Goal: Task Accomplishment & Management: Complete application form

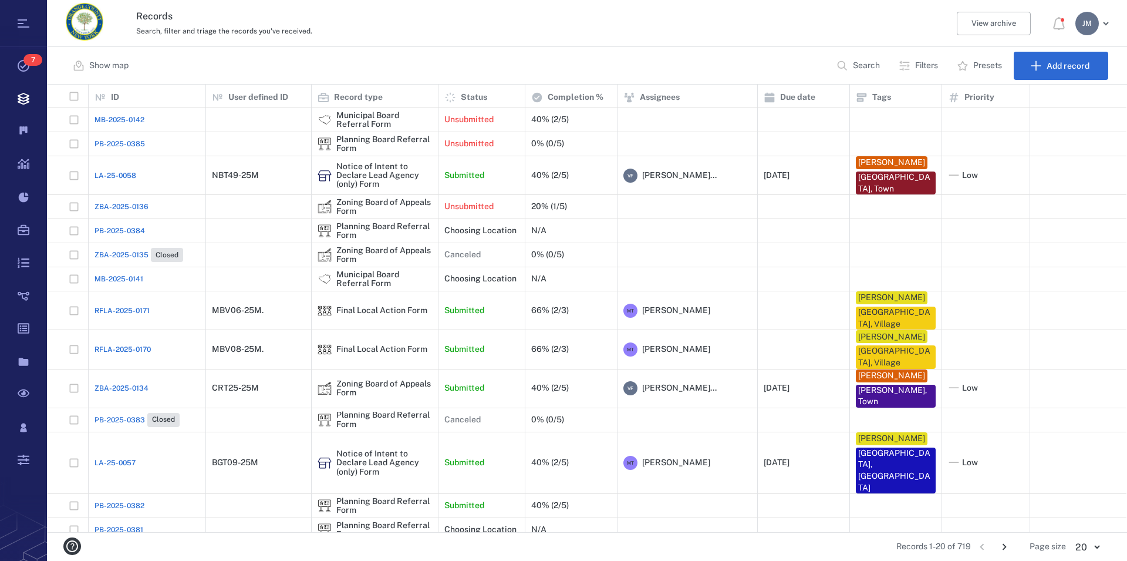
click at [910, 66] on button "Filters" at bounding box center [920, 66] width 56 height 28
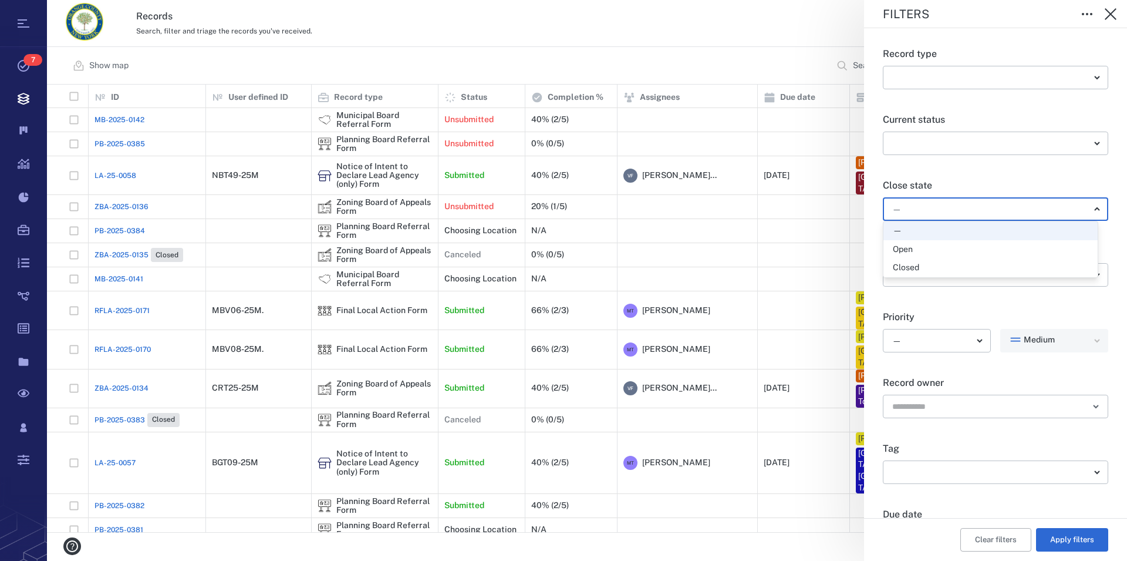
click at [908, 209] on body "Tasks 7 Records Boards Dashboard Reports Record types Guide steps Rules Form bu…" at bounding box center [563, 280] width 1127 height 561
click at [908, 247] on div "Open" at bounding box center [903, 250] width 20 height 12
type input "*****"
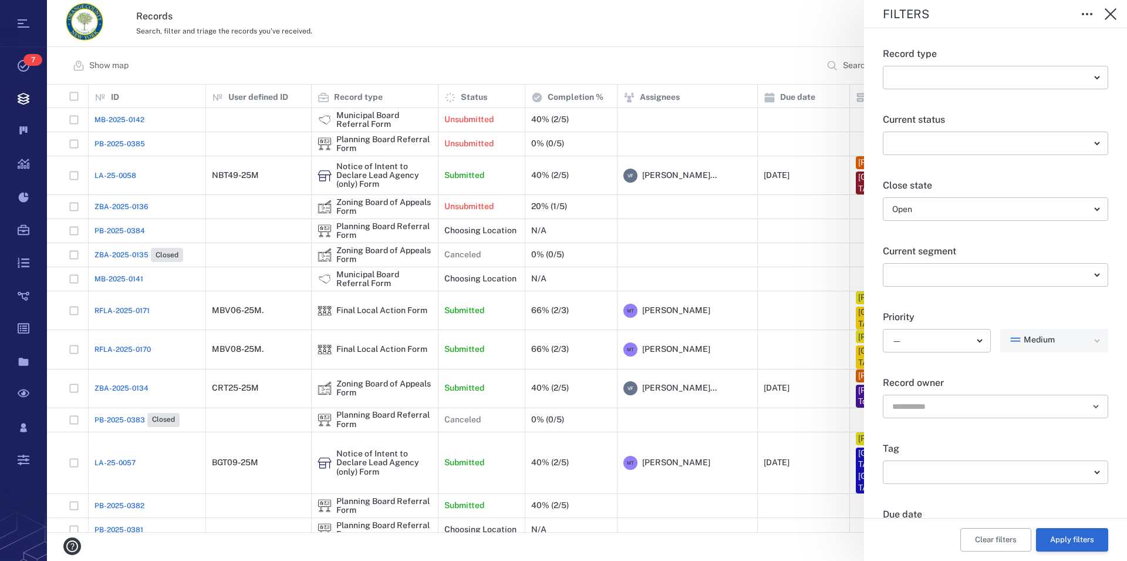
click at [1056, 541] on button "Apply filters" at bounding box center [1072, 539] width 72 height 23
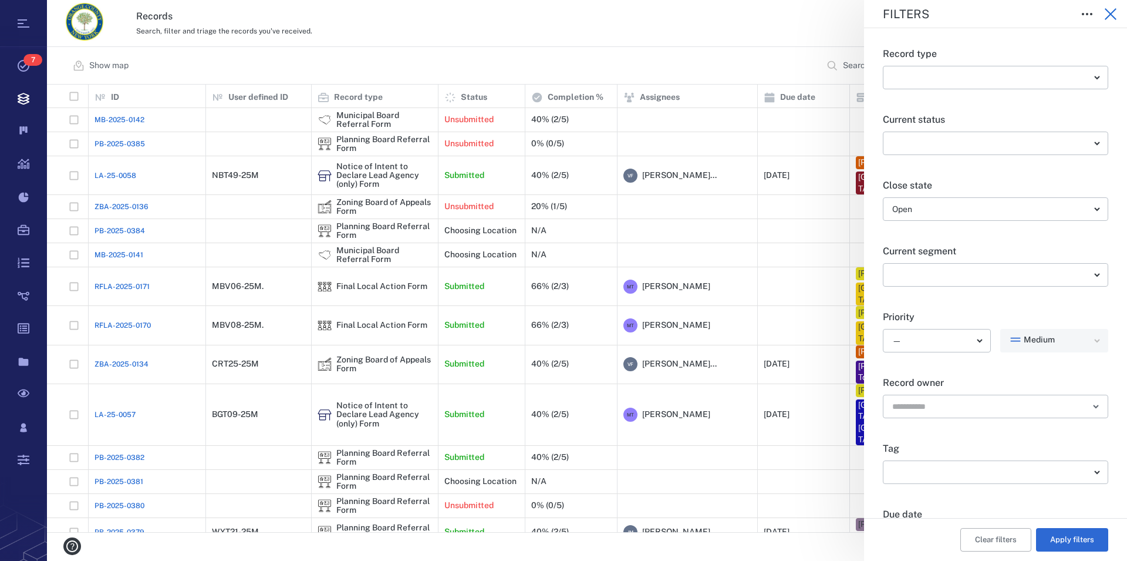
click at [1110, 12] on icon "button" at bounding box center [1110, 14] width 14 height 14
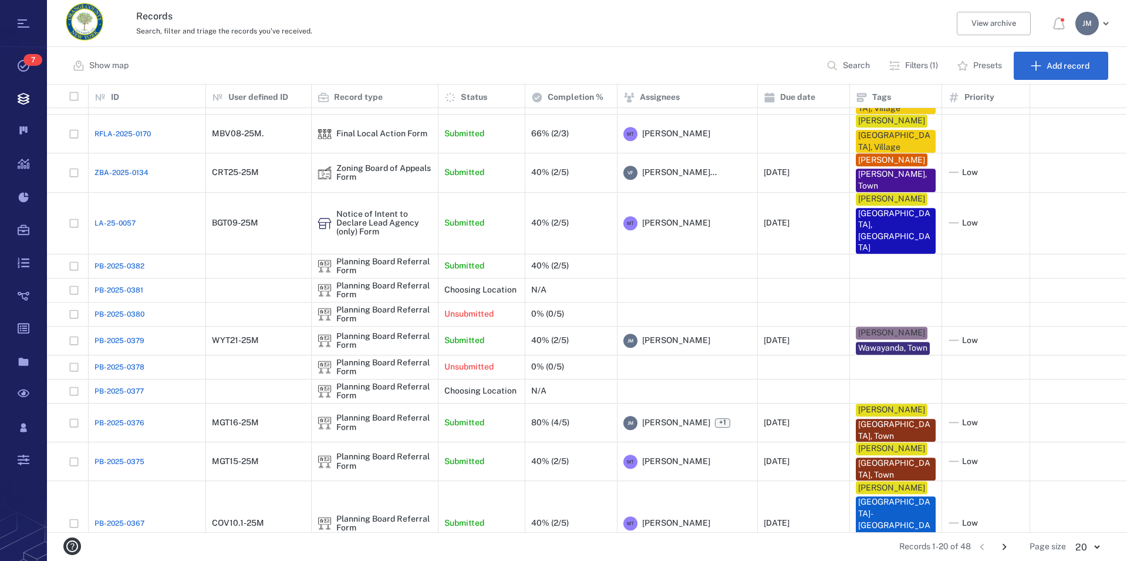
scroll to position [215, 0]
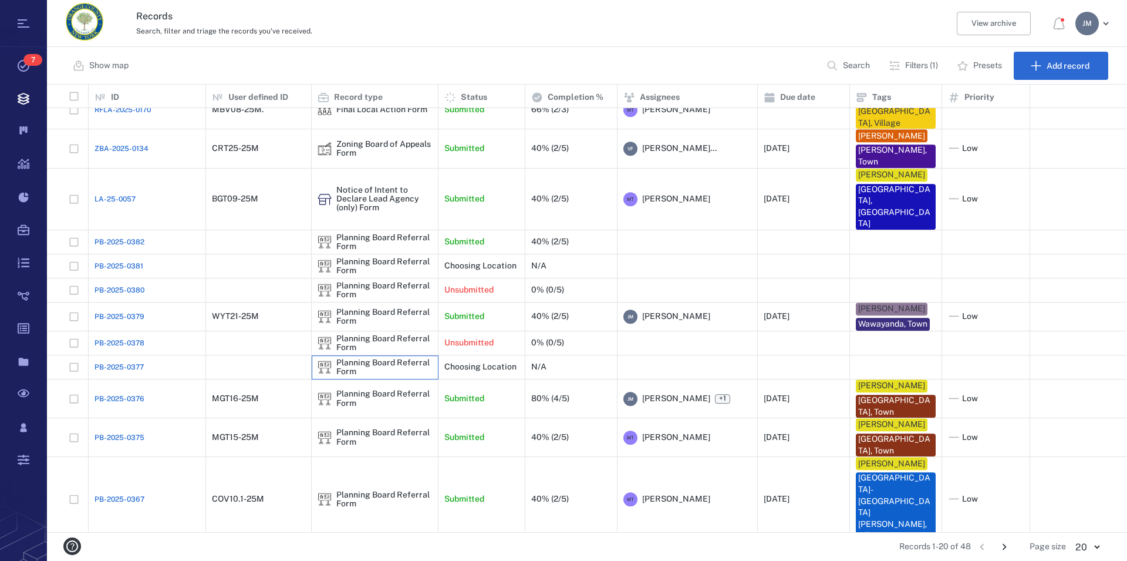
click at [357, 358] on div "Planning Board Referral Form" at bounding box center [384, 367] width 96 height 18
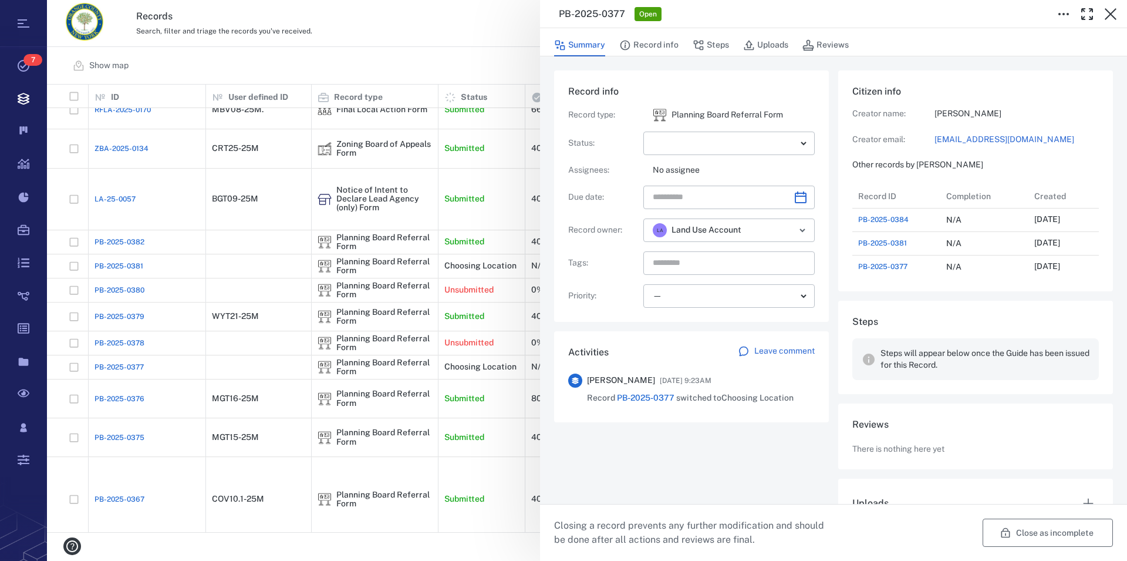
click at [1063, 537] on button "Close as incomplete" at bounding box center [1048, 532] width 130 height 28
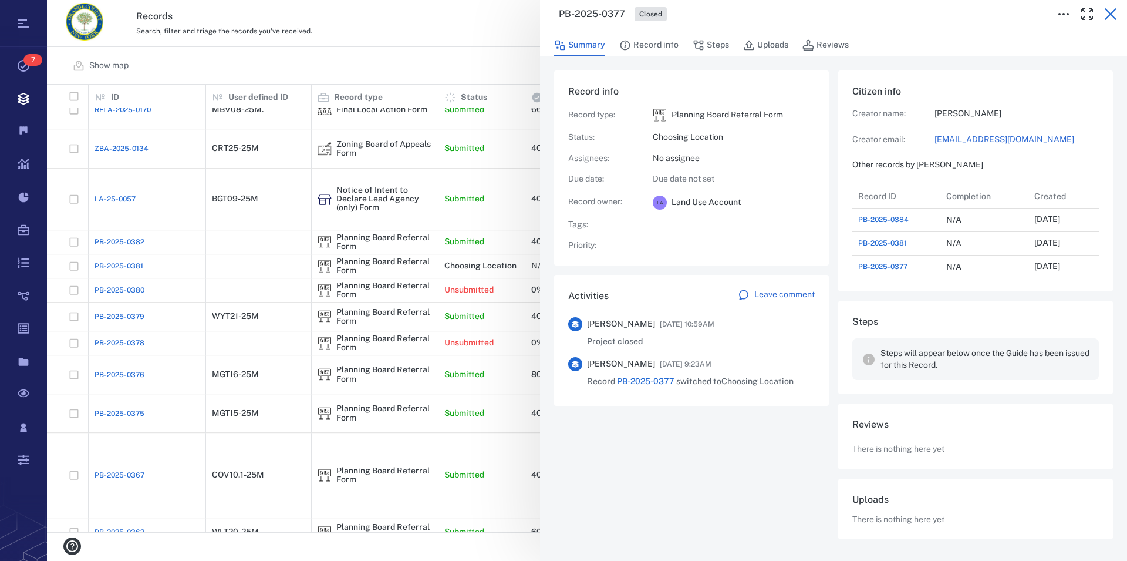
click at [1112, 15] on icon "button" at bounding box center [1111, 14] width 12 height 12
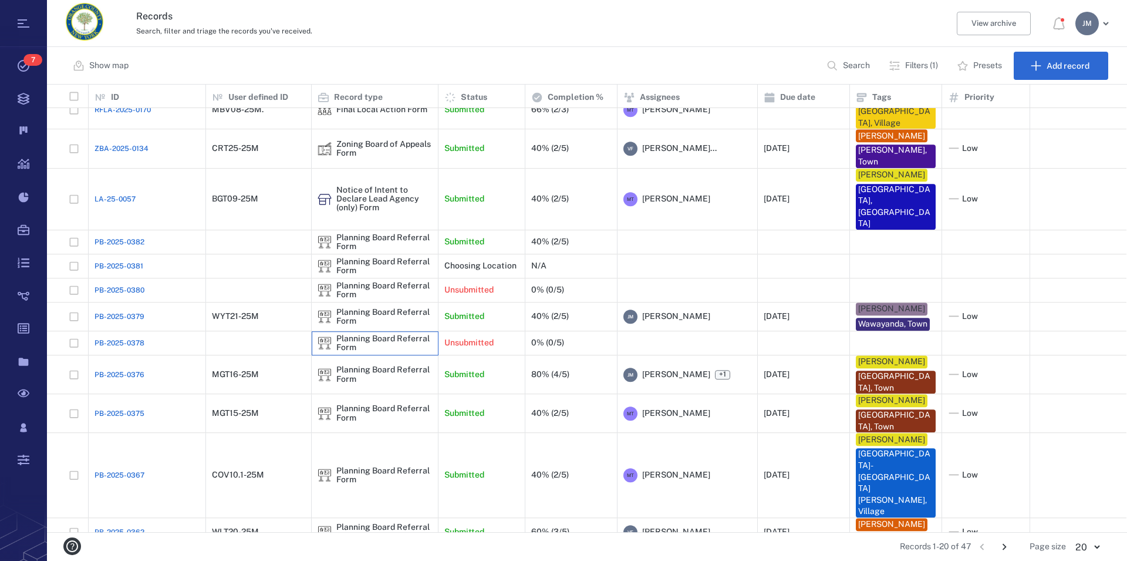
click at [390, 334] on div "Planning Board Referral Form" at bounding box center [384, 343] width 96 height 18
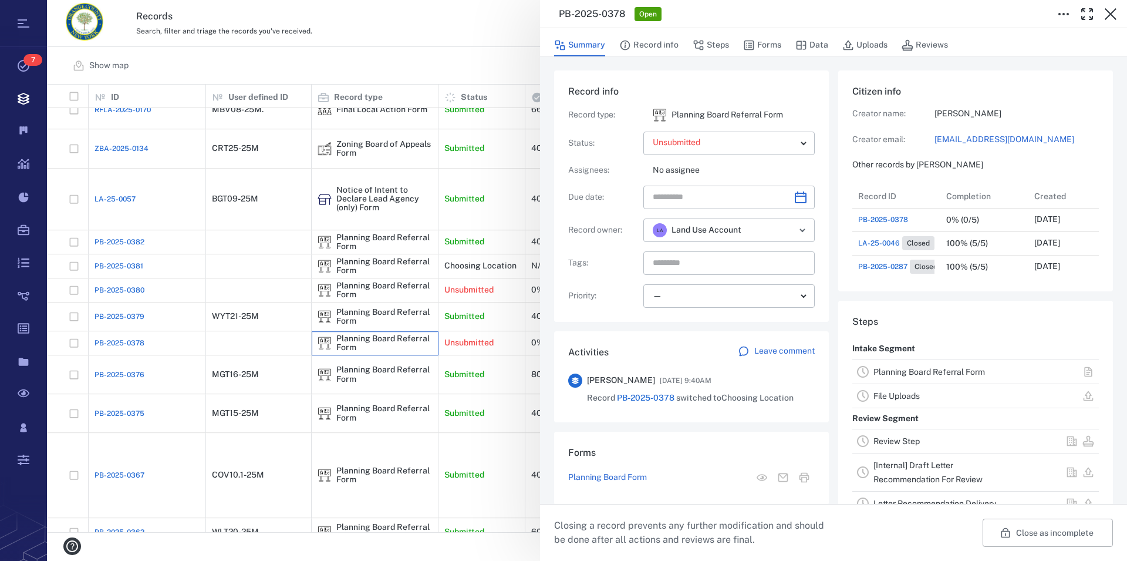
scroll to position [11, 11]
click at [924, 371] on link "Planning Board Referral Form" at bounding box center [929, 371] width 112 height 9
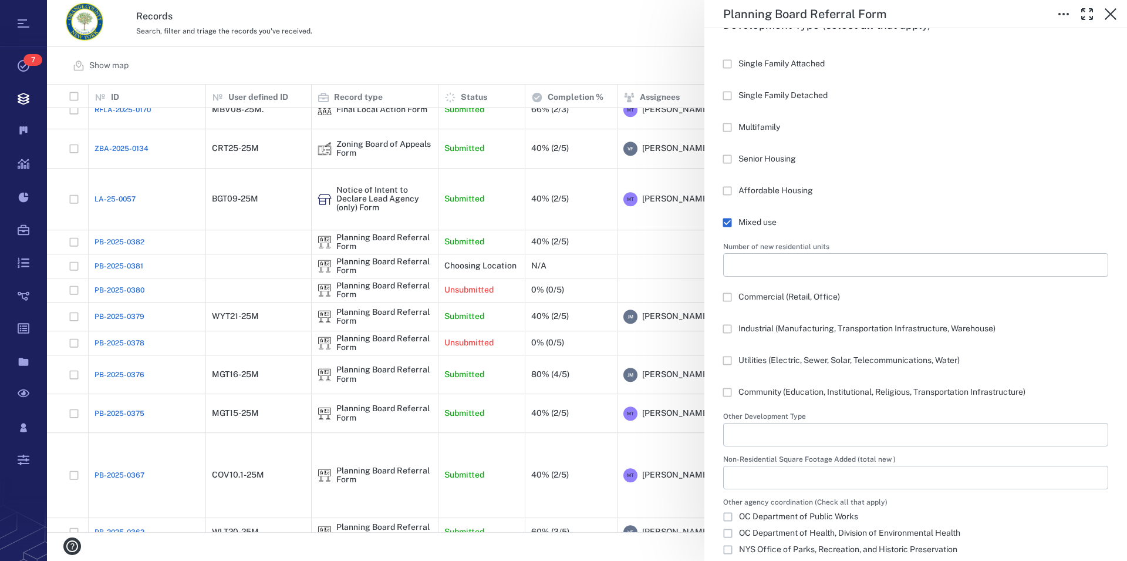
scroll to position [1405, 0]
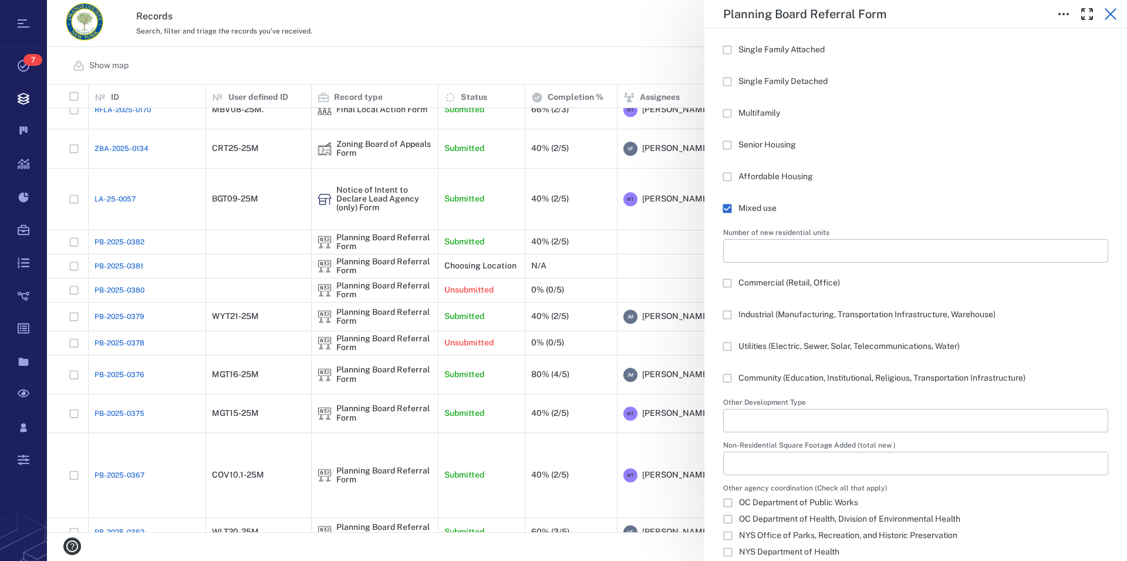
click at [1110, 15] on icon "button" at bounding box center [1111, 14] width 12 height 12
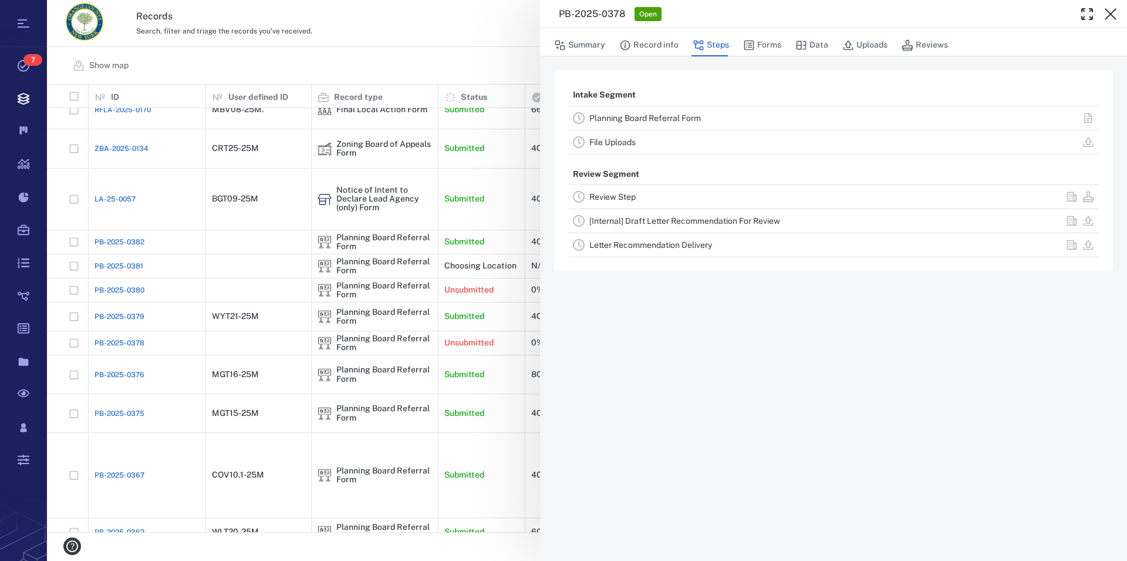
click at [1110, 15] on icon "button" at bounding box center [1111, 14] width 12 height 12
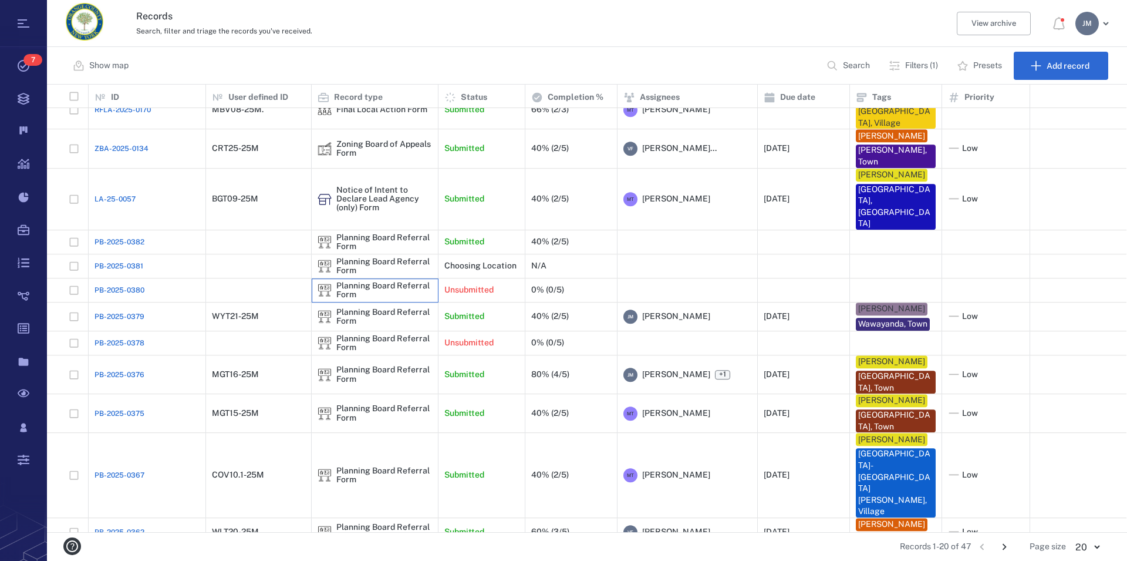
click at [387, 281] on div "Planning Board Referral Form" at bounding box center [384, 290] width 96 height 18
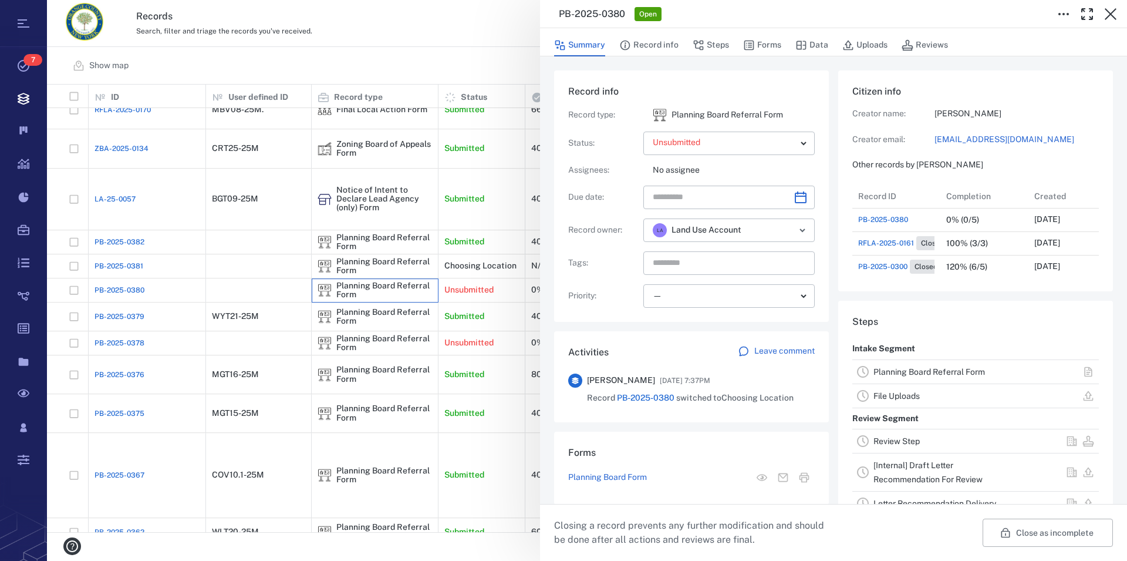
scroll to position [11, 11]
click at [915, 372] on link "Planning Board Referral Form" at bounding box center [929, 371] width 112 height 9
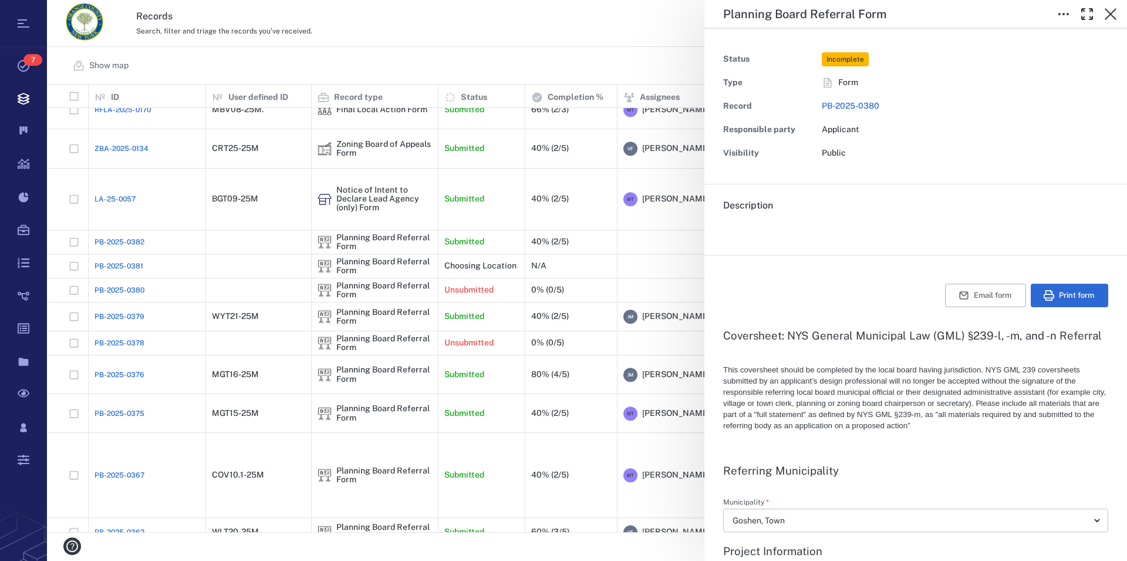
type textarea "*"
click at [1107, 21] on icon "button" at bounding box center [1110, 14] width 14 height 14
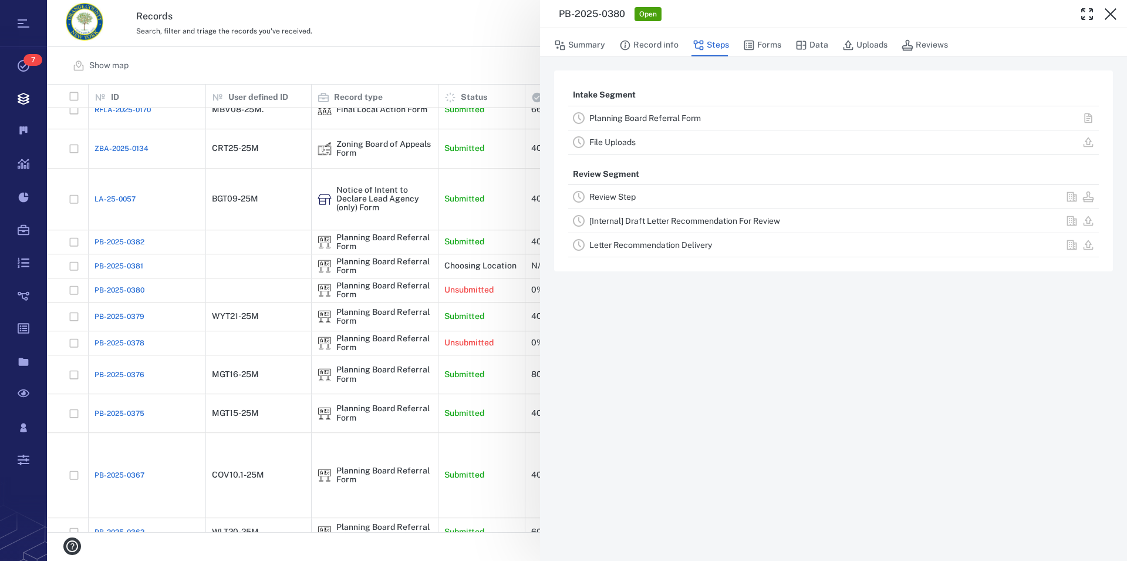
click at [1107, 21] on icon "button" at bounding box center [1110, 14] width 14 height 14
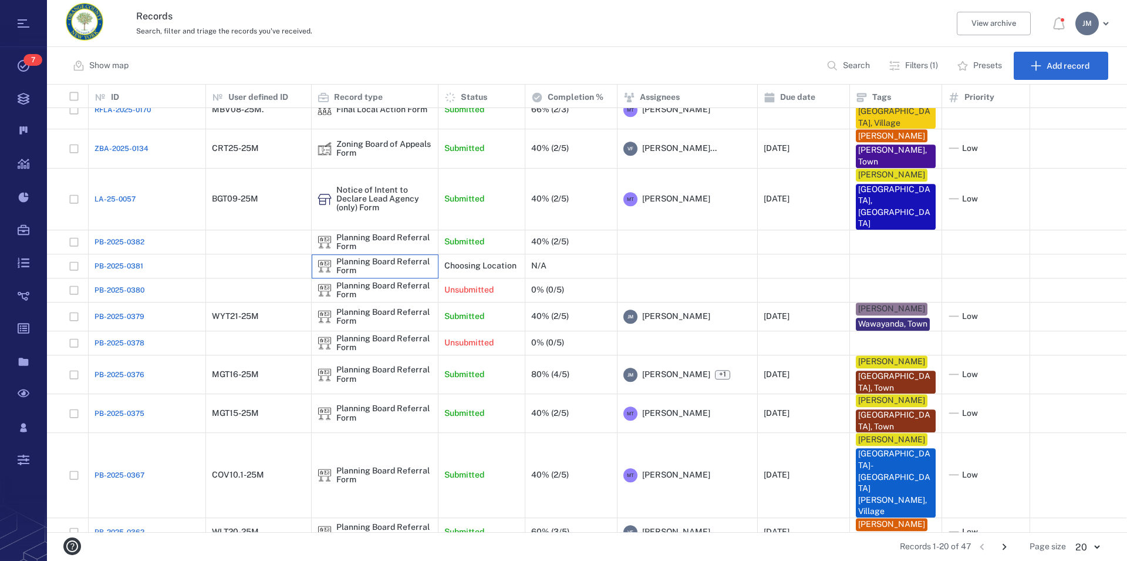
click at [371, 257] on div "Planning Board Referral Form" at bounding box center [384, 266] width 96 height 18
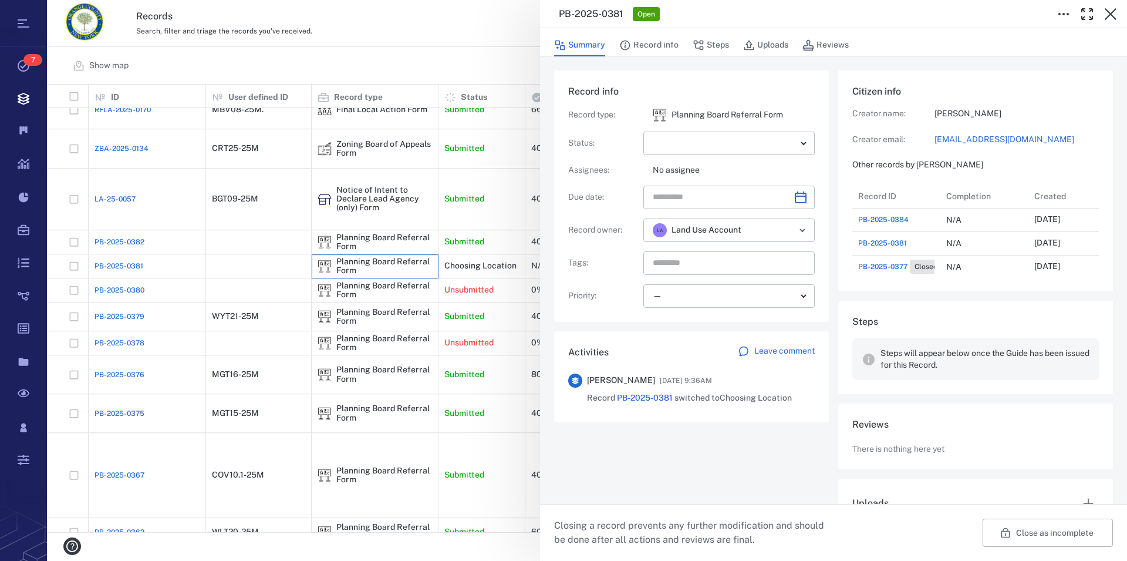
scroll to position [11, 11]
click at [1113, 21] on button "button" at bounding box center [1110, 13] width 23 height 23
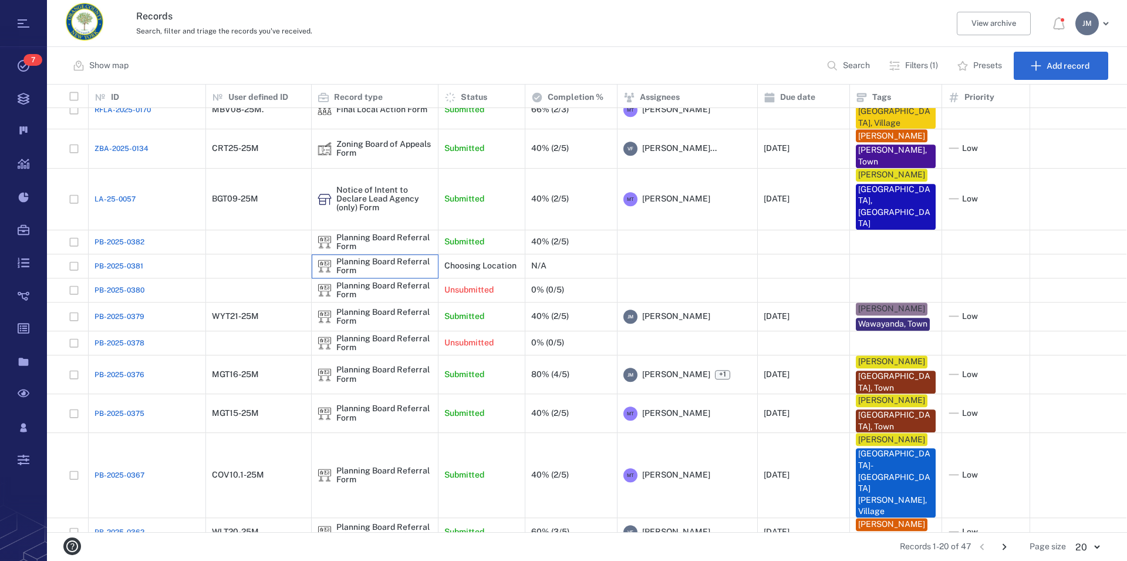
scroll to position [230, 0]
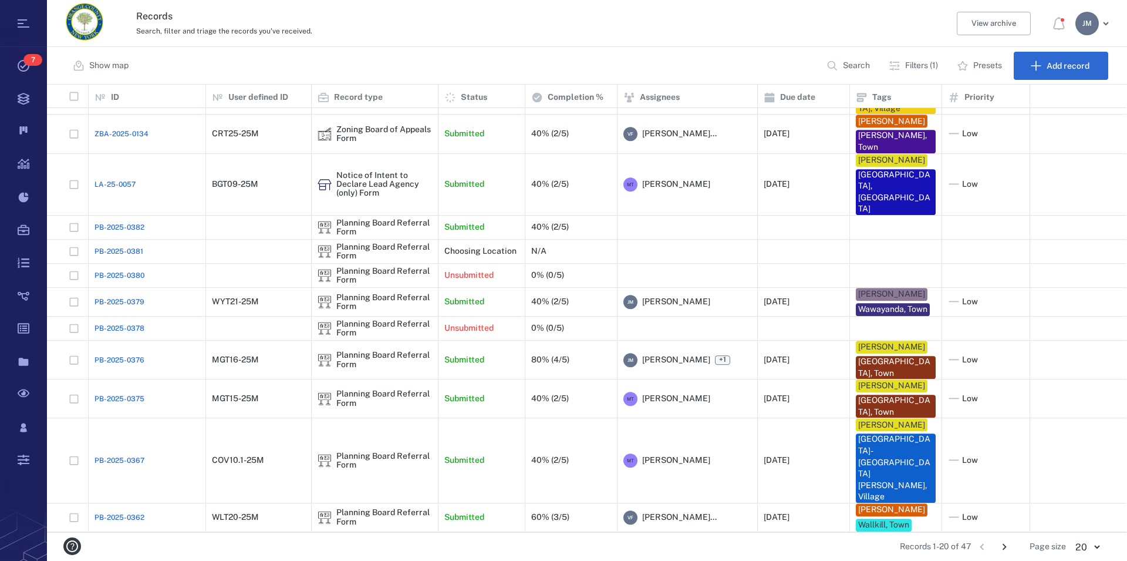
click at [1004, 544] on icon "Go to next page" at bounding box center [1004, 546] width 4 height 6
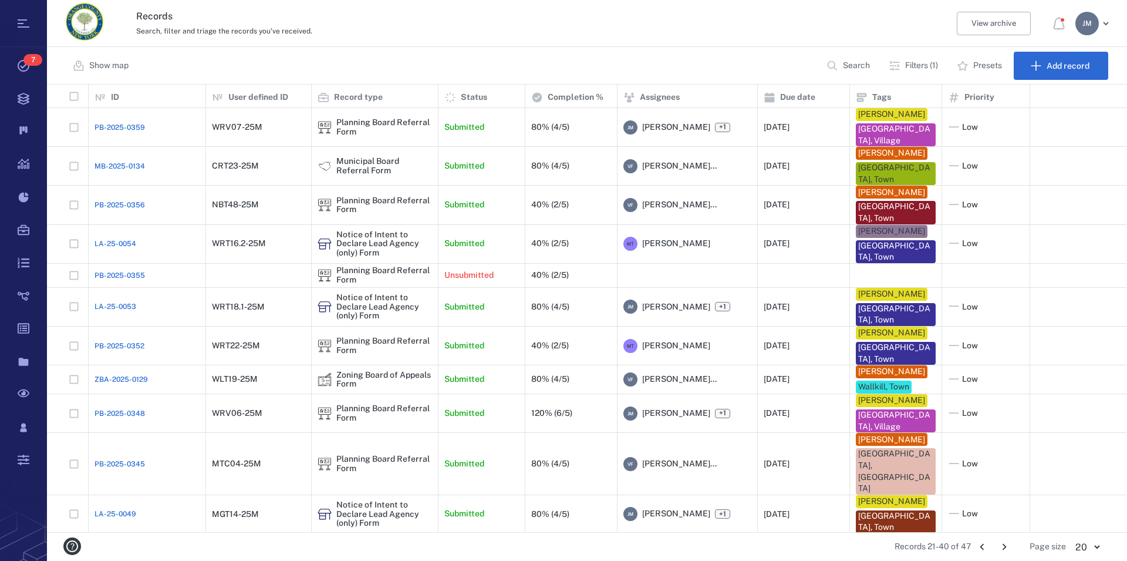
scroll to position [56, 0]
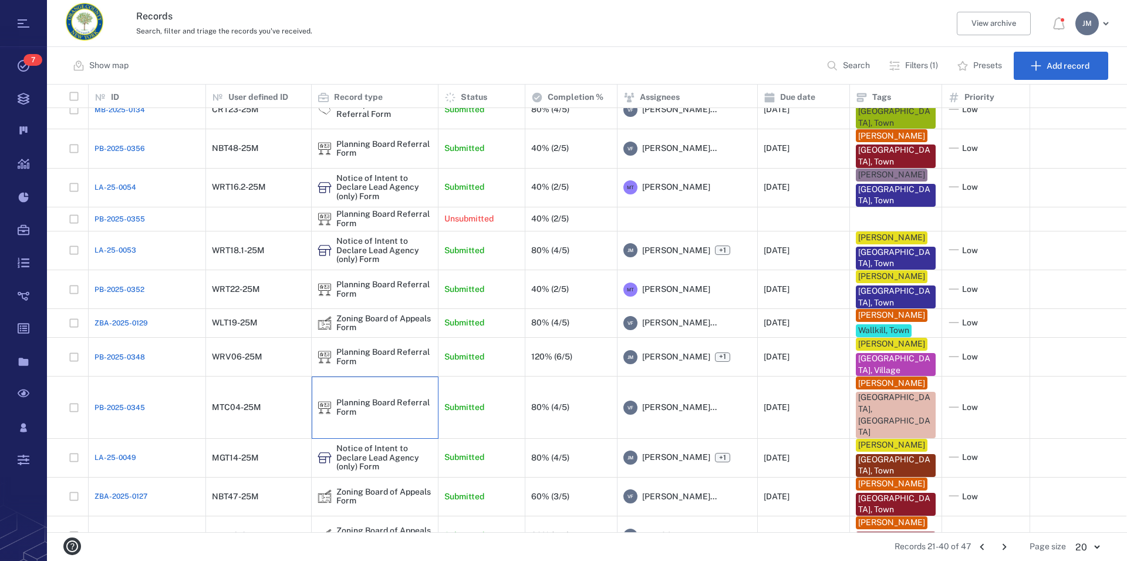
click at [387, 398] on div "Planning Board Referral Form" at bounding box center [384, 407] width 96 height 18
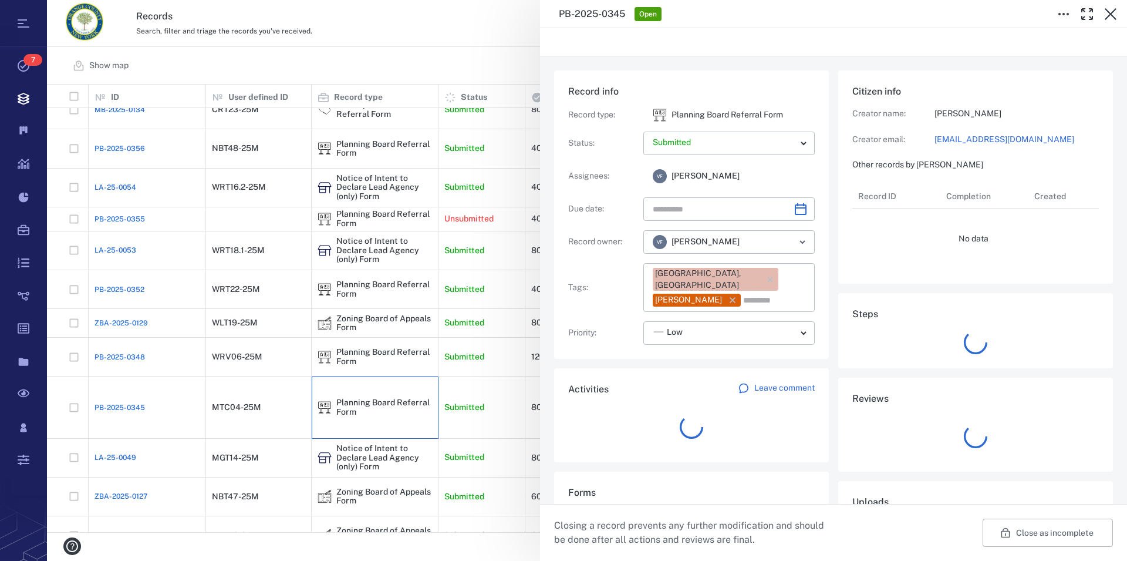
type input "**********"
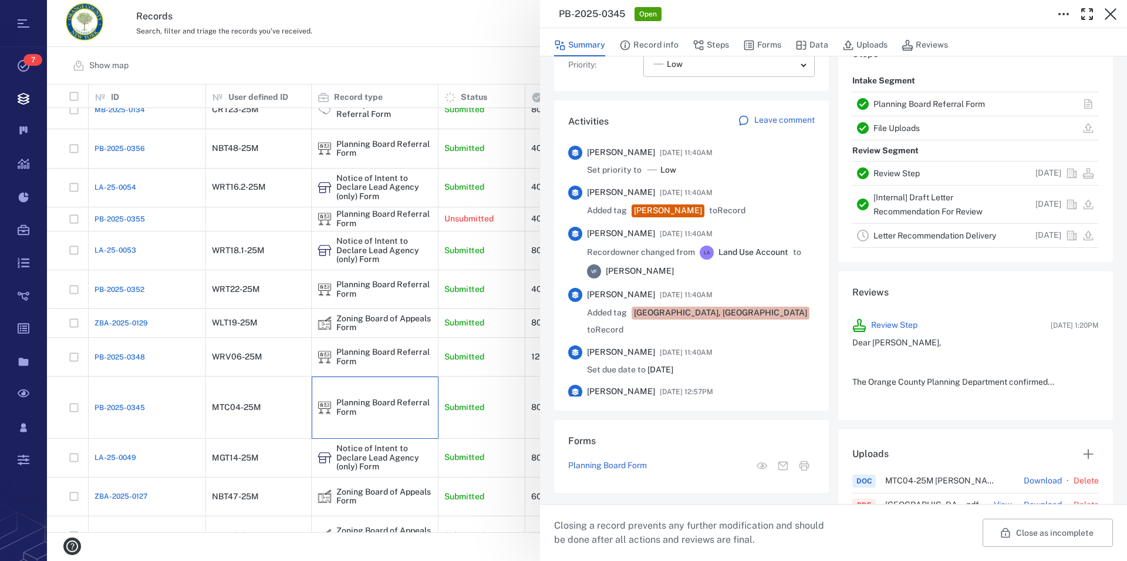
scroll to position [401, 0]
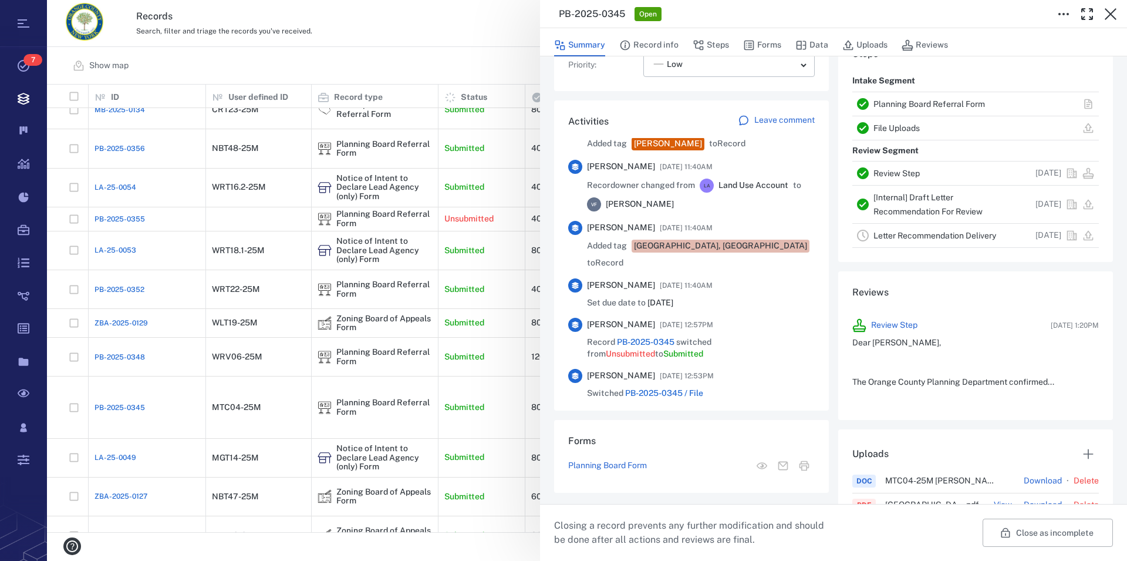
click at [927, 101] on link "Planning Board Referral Form" at bounding box center [929, 103] width 112 height 9
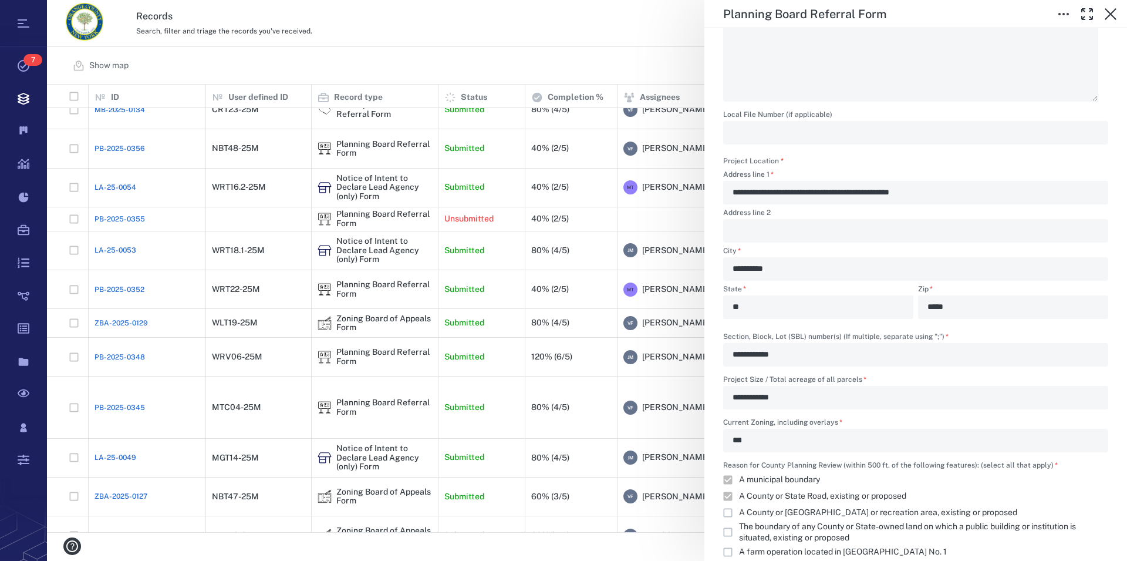
scroll to position [401, 0]
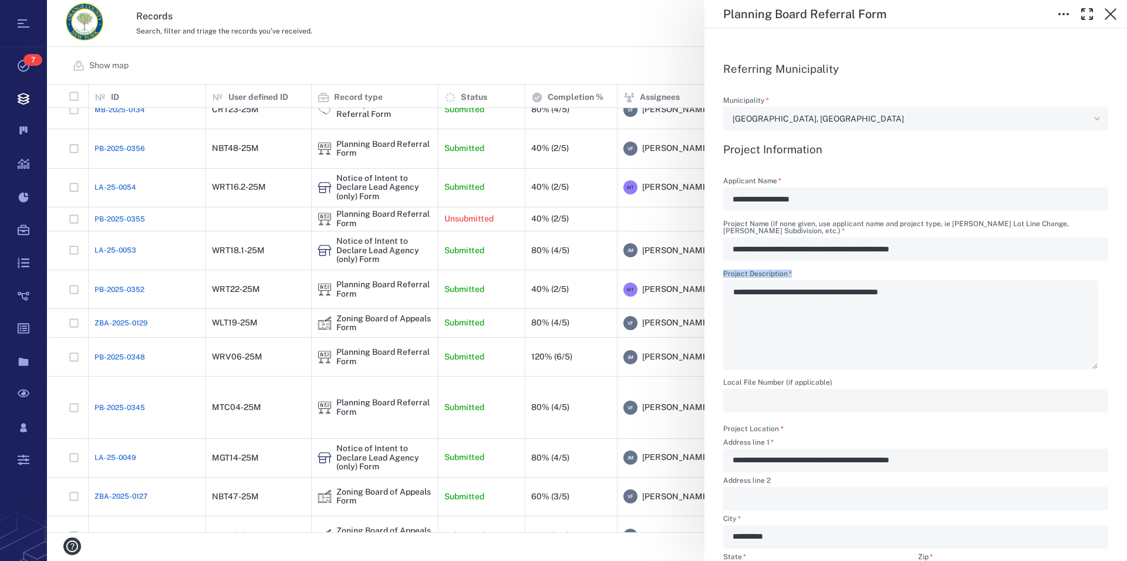
drag, startPoint x: 745, startPoint y: 291, endPoint x: 973, endPoint y: 302, distance: 227.4
click at [985, 304] on div "**********" at bounding box center [915, 319] width 385 height 99
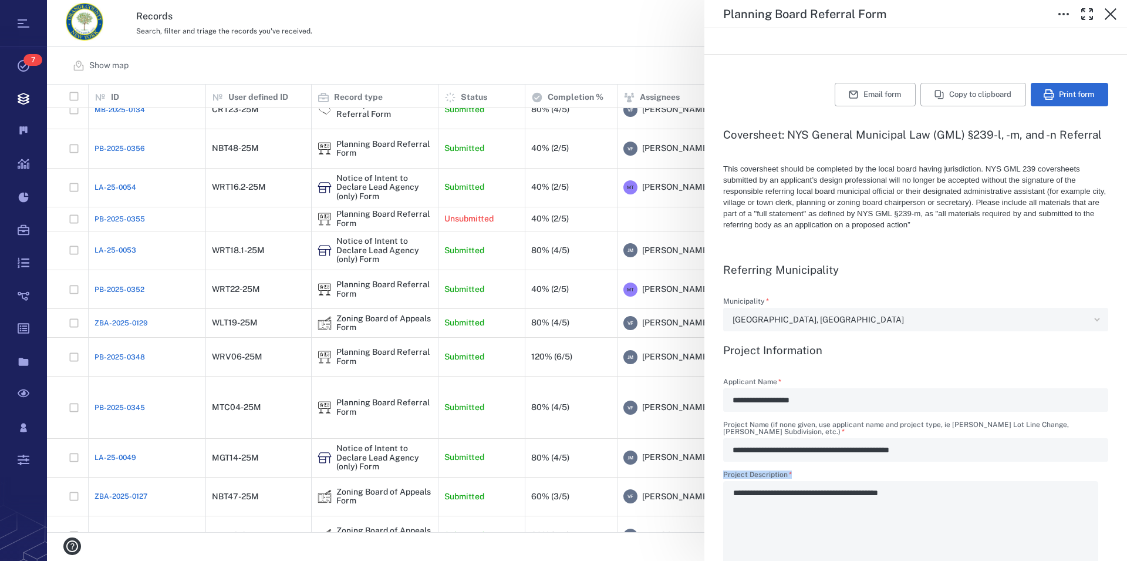
scroll to position [0, 0]
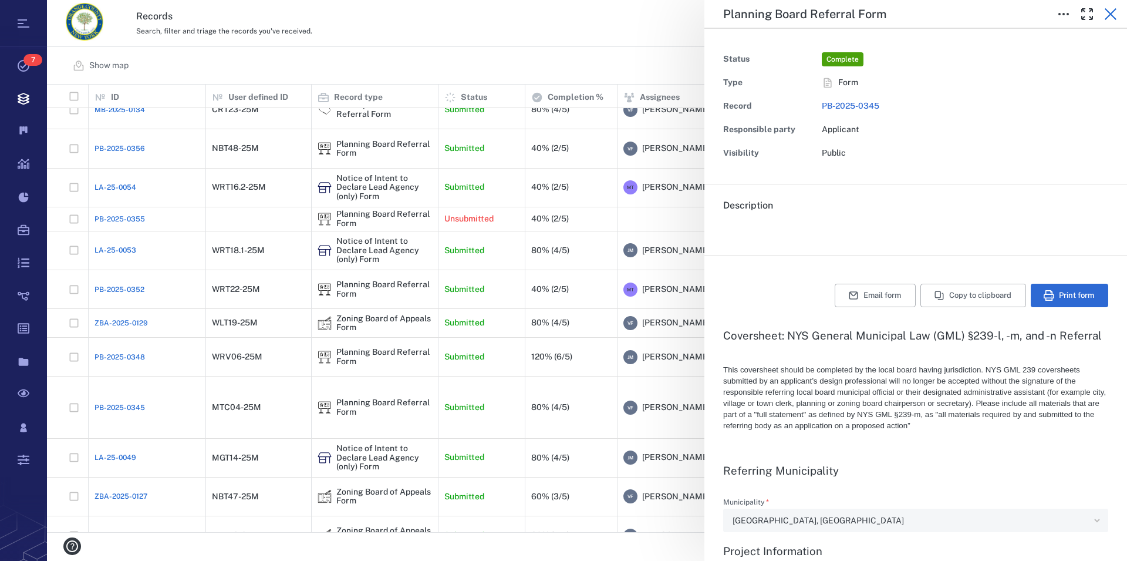
click at [1110, 11] on icon "button" at bounding box center [1110, 14] width 14 height 14
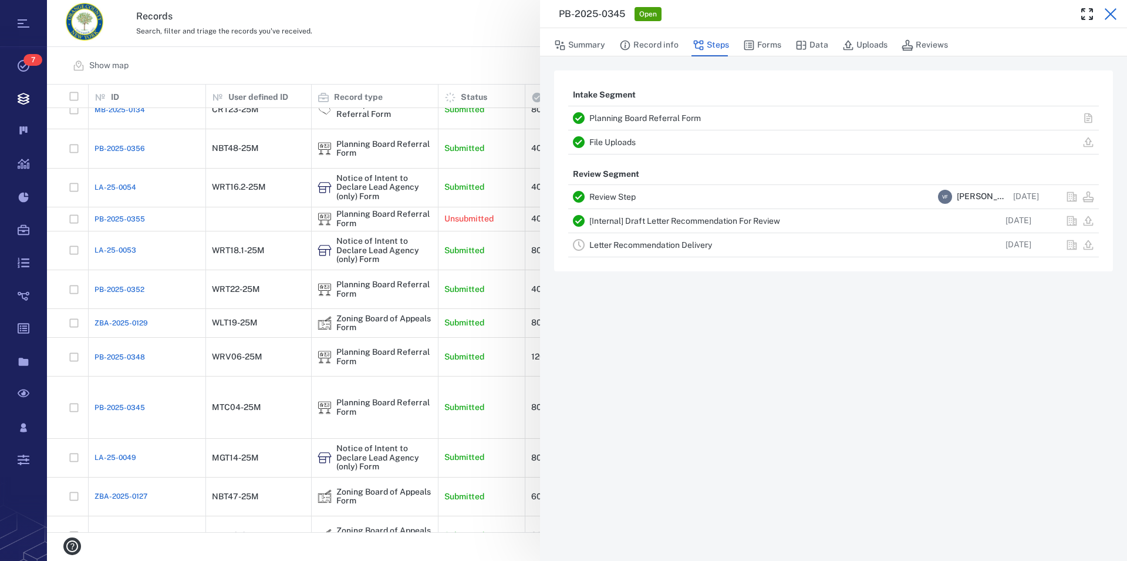
click at [1110, 13] on icon "button" at bounding box center [1110, 14] width 14 height 14
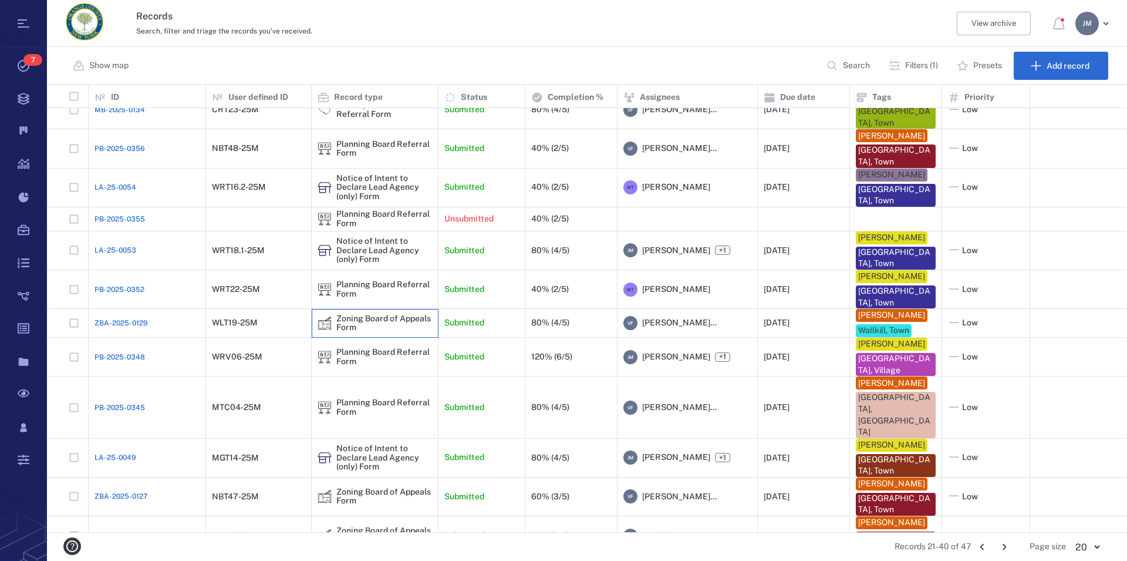
click at [350, 314] on div "Zoning Board of Appeals Form" at bounding box center [384, 323] width 96 height 18
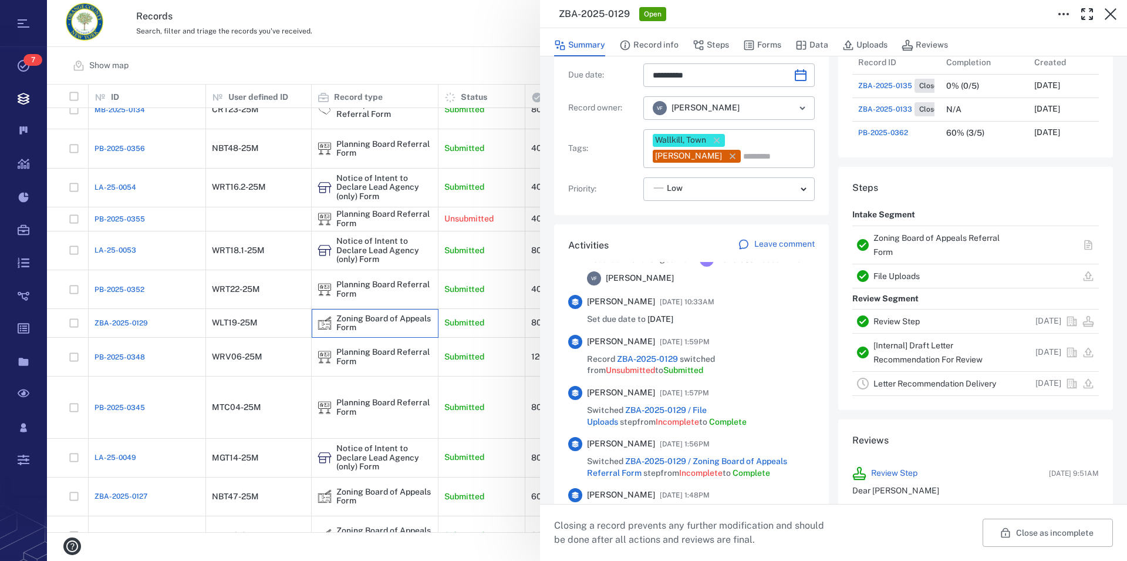
scroll to position [484, 0]
click at [895, 239] on link "Zoning Board of Appeals Referral Form" at bounding box center [936, 244] width 126 height 23
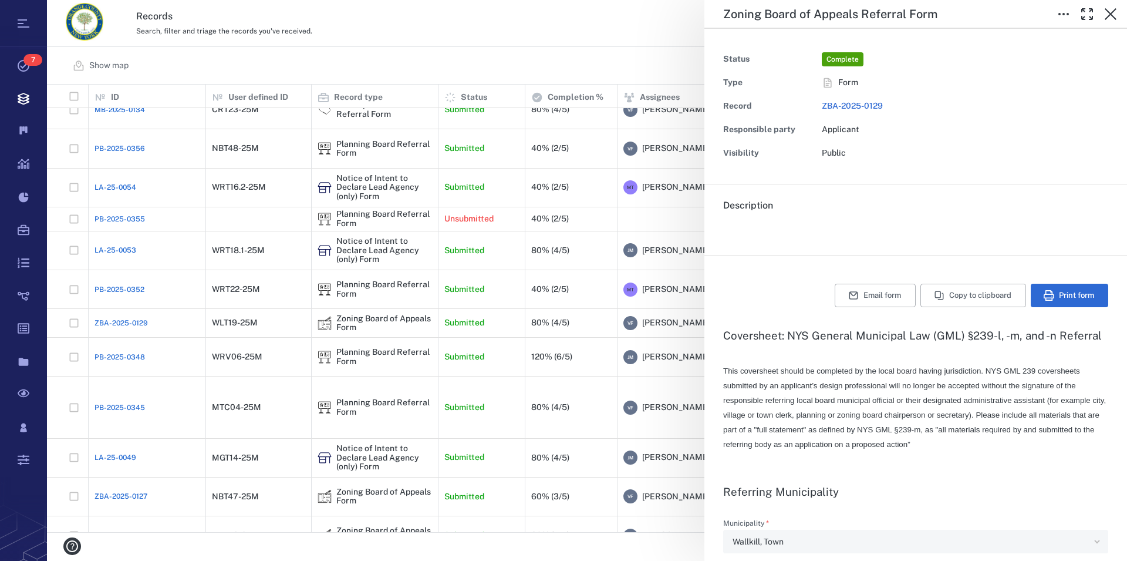
type textarea "*"
type input "**********"
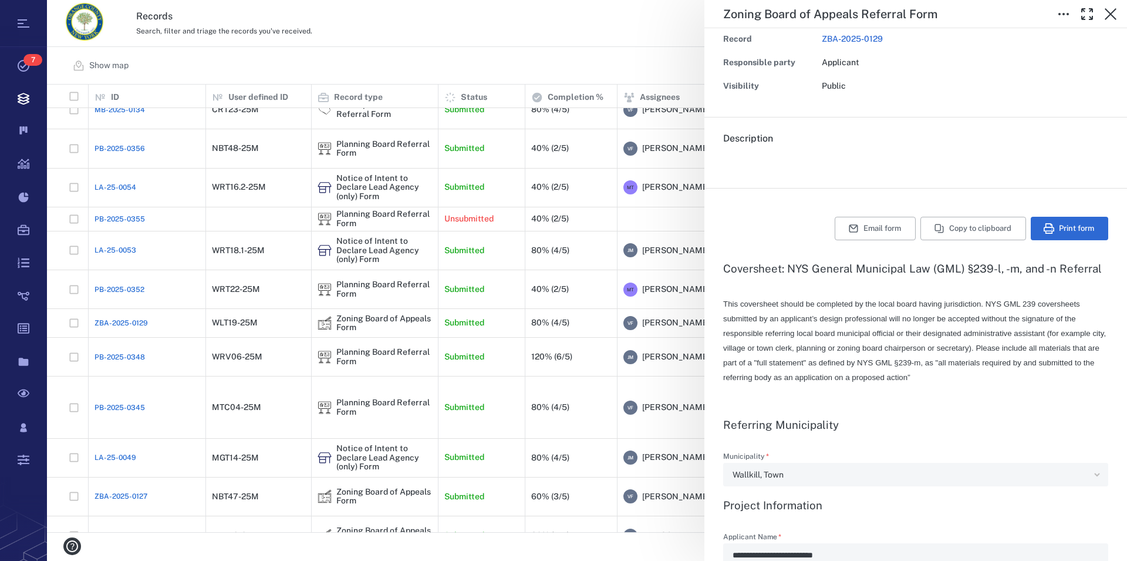
scroll to position [437, 1069]
type textarea "*"
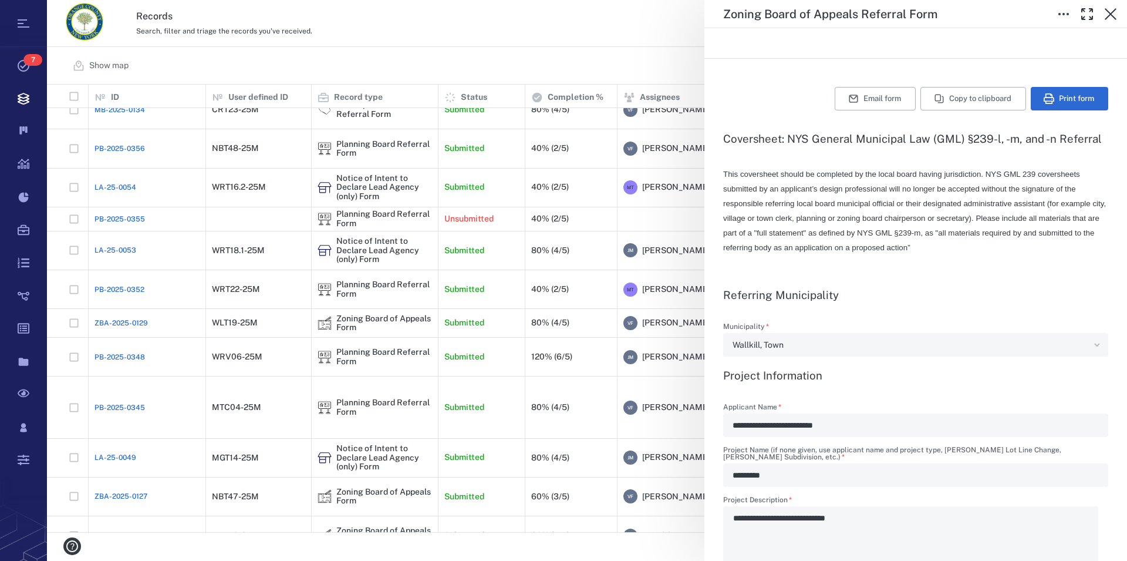
scroll to position [201, 0]
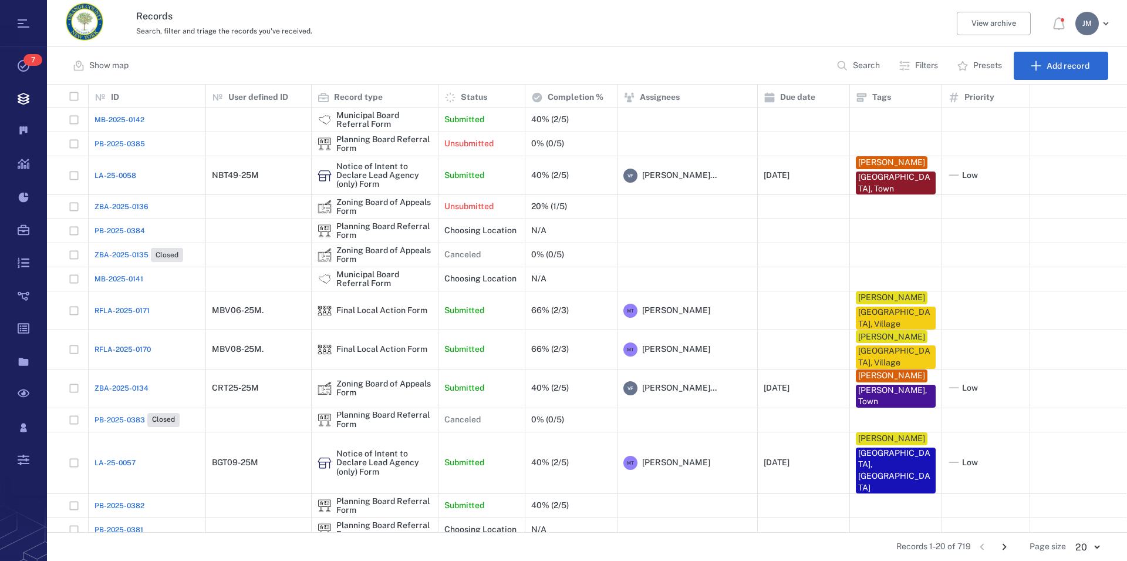
scroll to position [437, 1069]
click at [858, 67] on p "Search" at bounding box center [866, 66] width 27 height 12
click at [868, 67] on p "Search" at bounding box center [866, 66] width 27 height 12
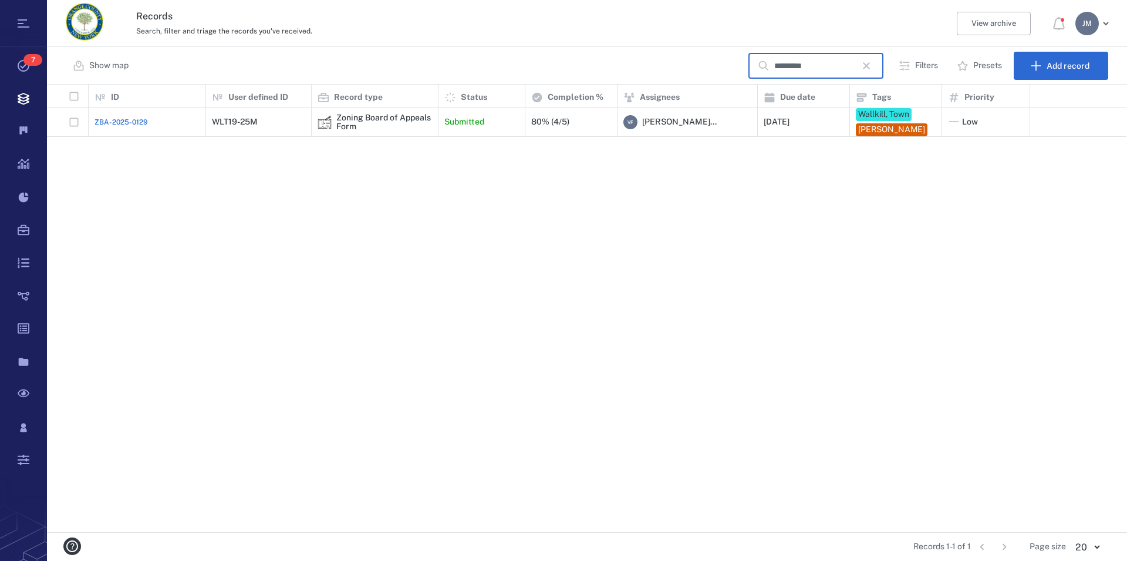
type input "*********"
